Goal: Transaction & Acquisition: Purchase product/service

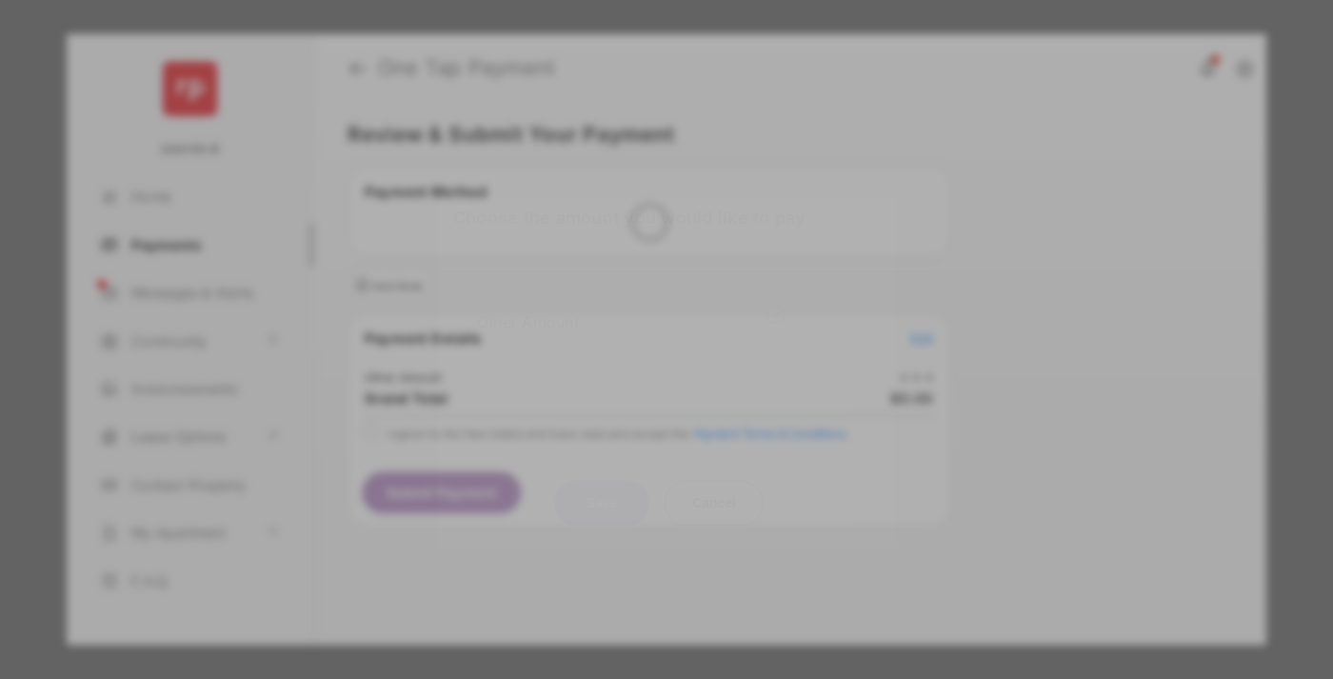
click at [631, 306] on div "Other Amount" at bounding box center [631, 322] width 308 height 32
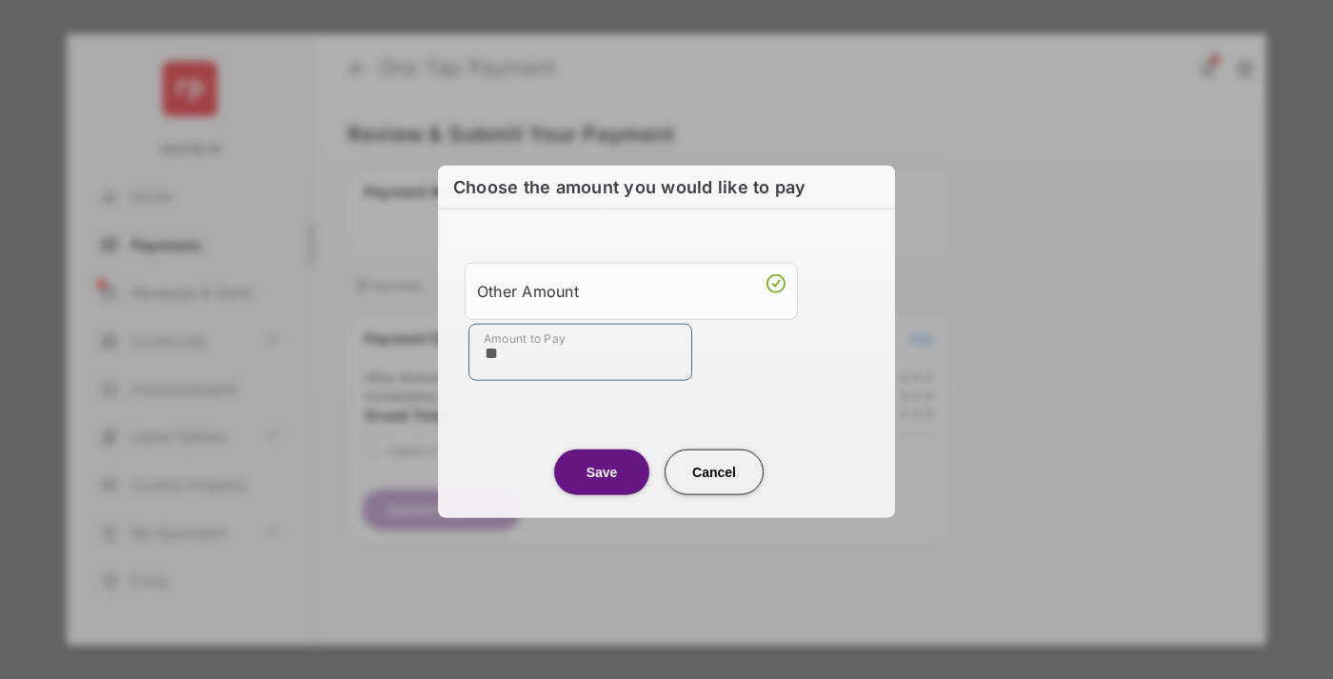
type input "**"
click at [602, 471] on button "Save" at bounding box center [601, 471] width 95 height 46
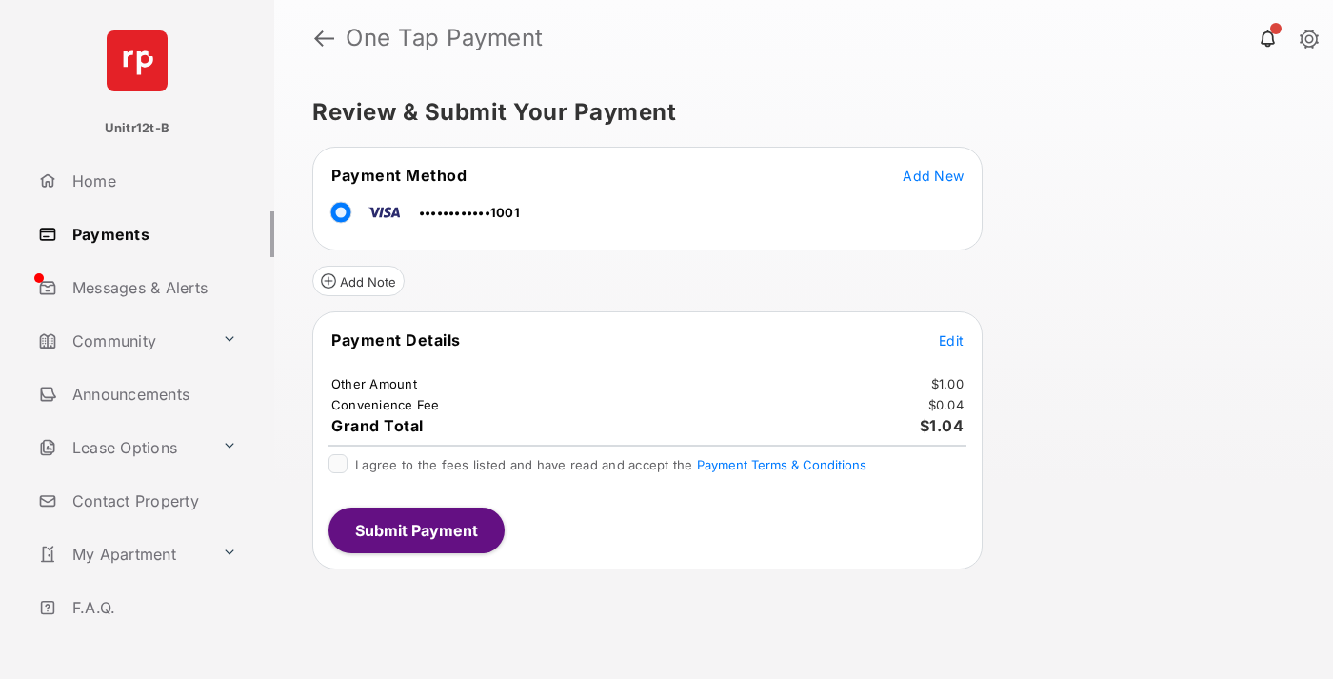
click at [951, 340] on span "Edit" at bounding box center [951, 340] width 25 height 16
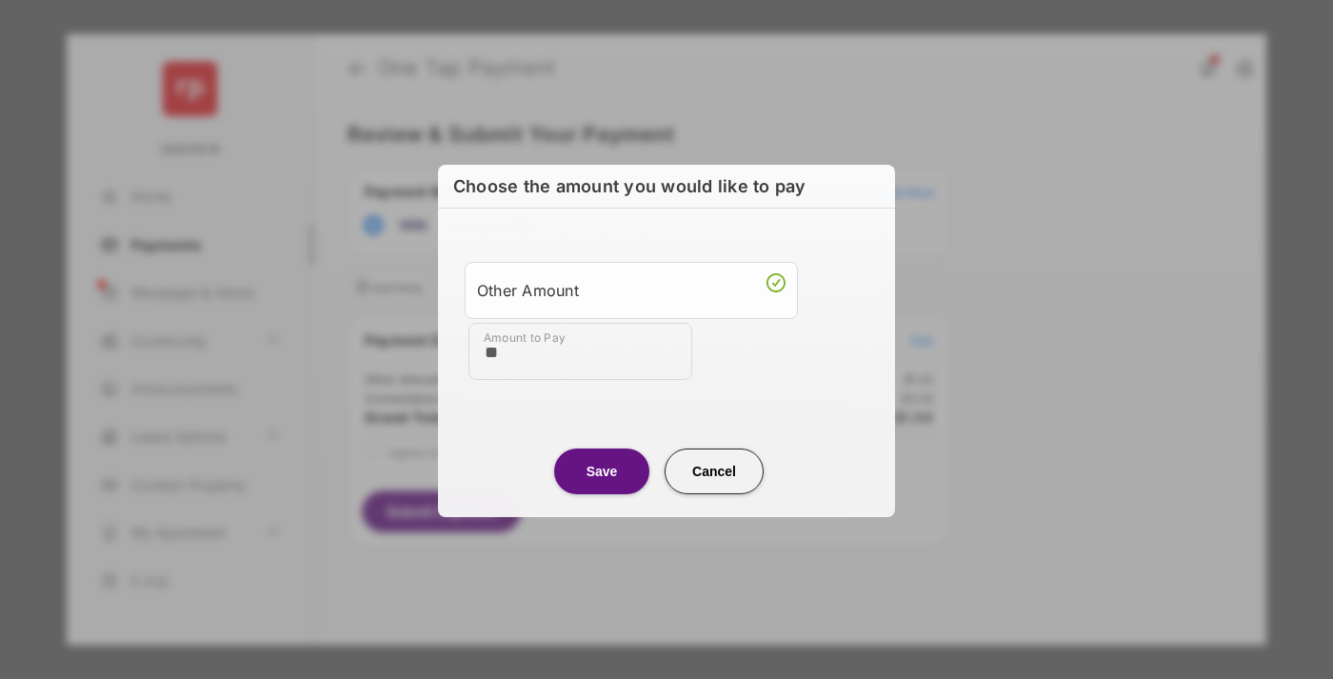
click at [602, 469] on button "Save" at bounding box center [601, 470] width 95 height 46
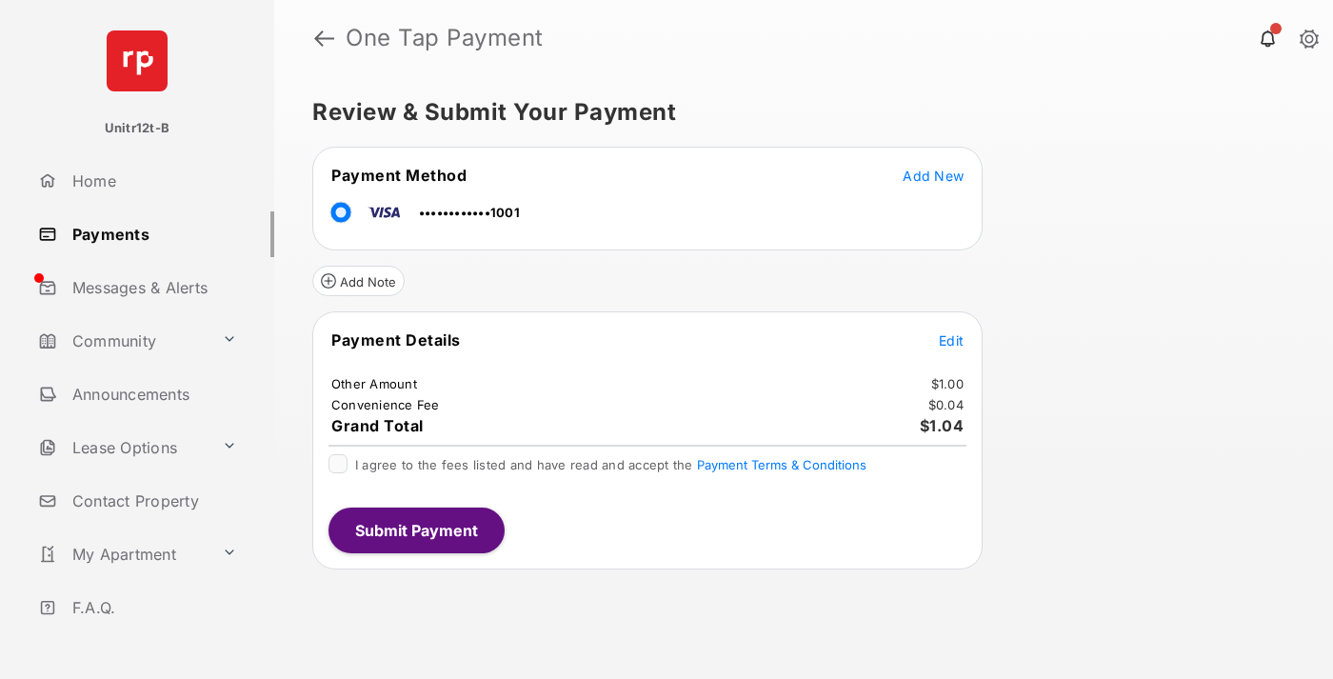
click at [415, 529] on button "Submit Payment" at bounding box center [416, 530] width 176 height 46
